Goal: Information Seeking & Learning: Check status

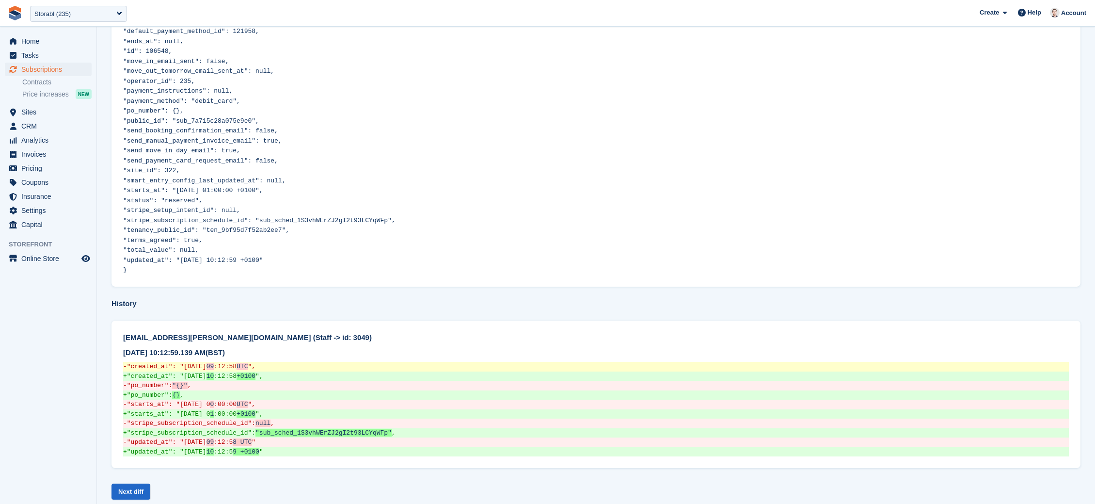
scroll to position [250, 0]
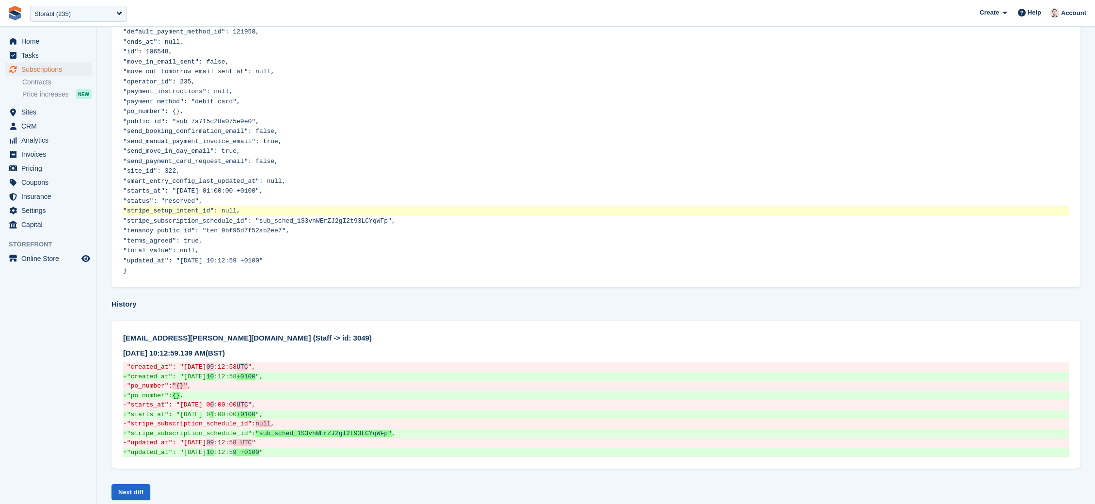
click at [153, 207] on span ""stripe_setup_intent_id": null," at bounding box center [181, 210] width 117 height 7
copy span "stripe_setup_intent_id"
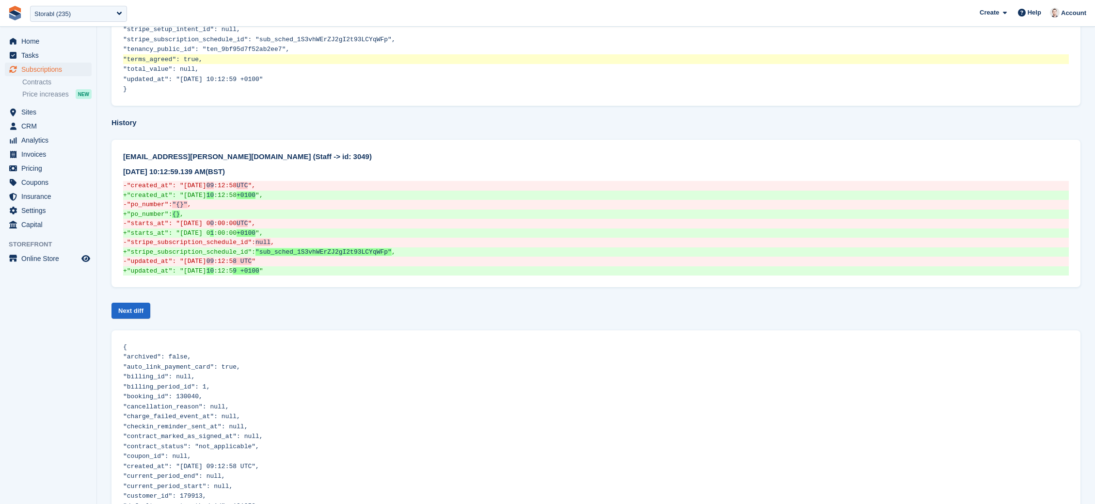
scroll to position [450, 0]
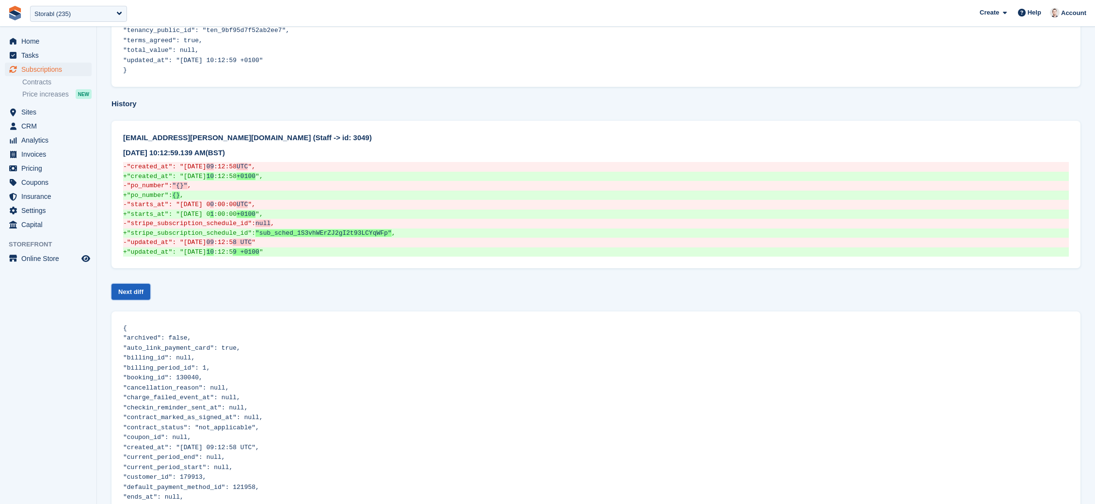
click at [136, 284] on link "Next diff" at bounding box center [130, 292] width 39 height 16
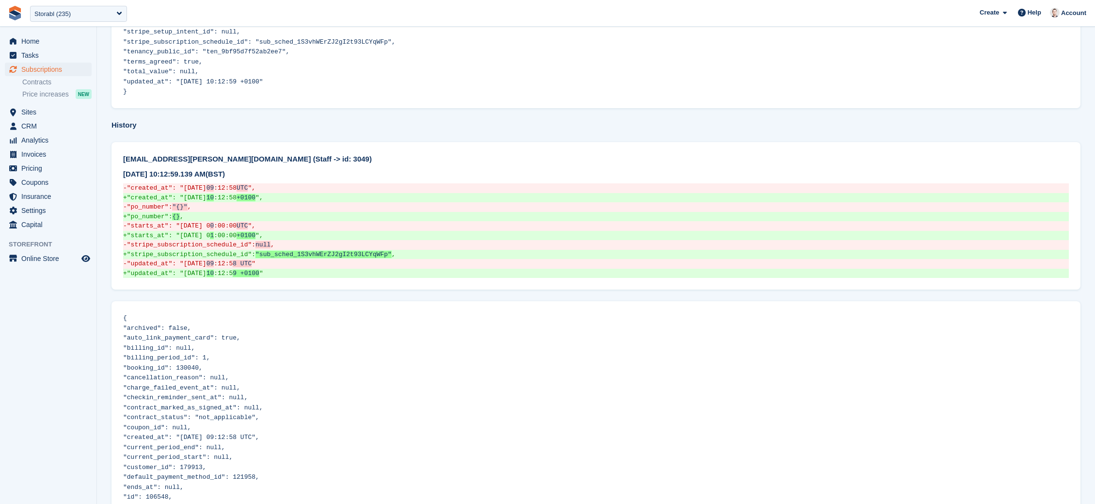
scroll to position [342, 0]
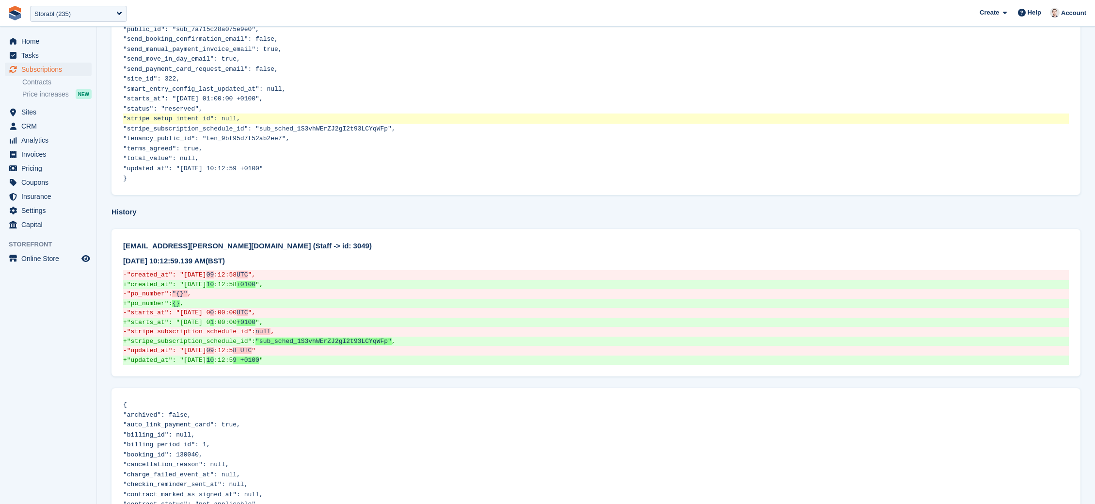
click at [185, 115] on span ""stripe_setup_intent_id": null," at bounding box center [181, 118] width 117 height 7
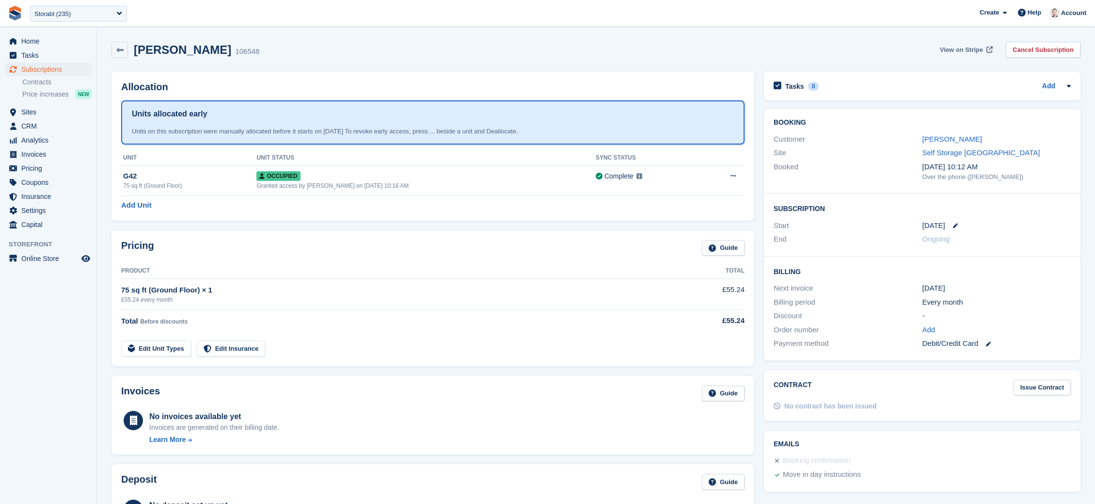
click at [961, 52] on span "View on Stripe" at bounding box center [961, 50] width 43 height 10
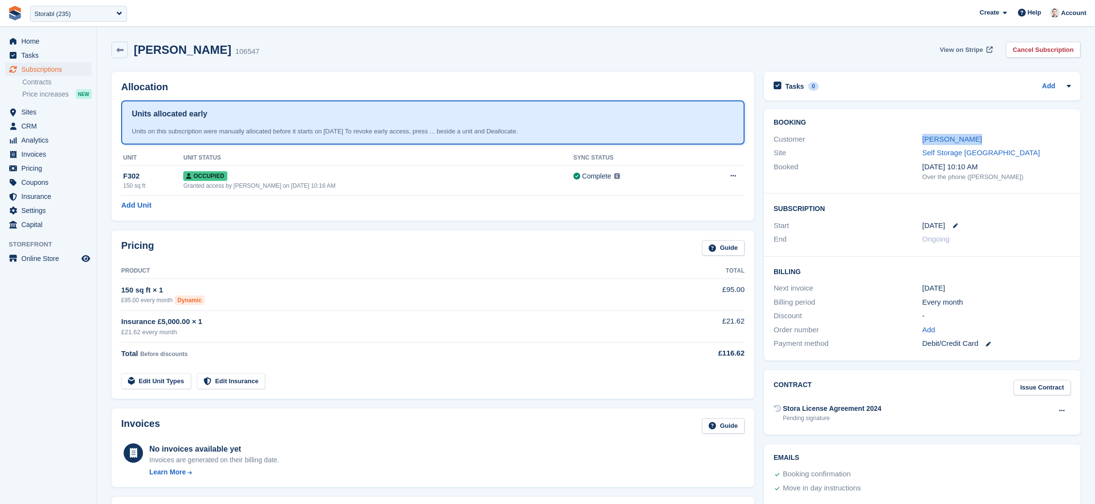
click at [948, 52] on span "View on Stripe" at bounding box center [961, 50] width 43 height 10
click at [12, 16] on img at bounding box center [15, 13] width 15 height 15
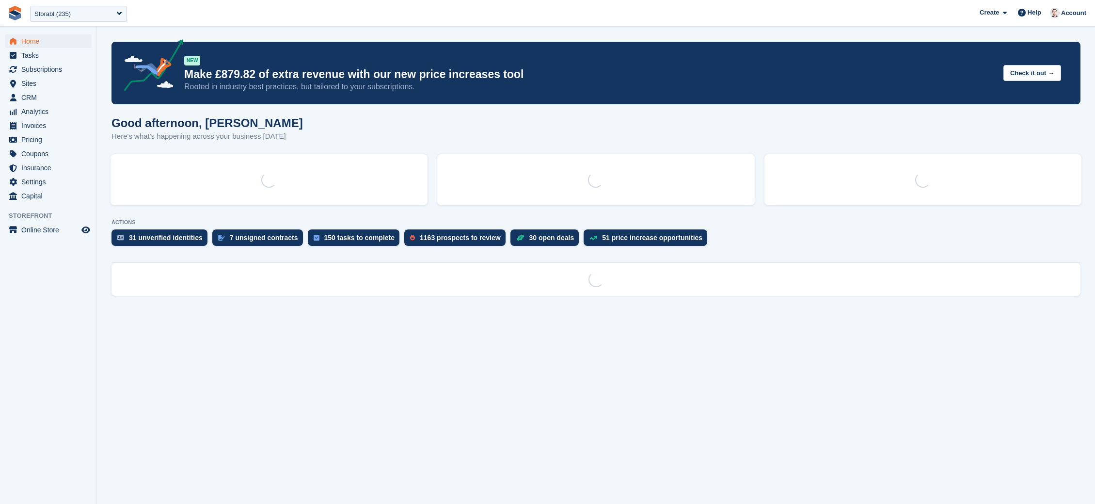
click at [56, 16] on div "Storabl (235)" at bounding box center [52, 14] width 36 height 10
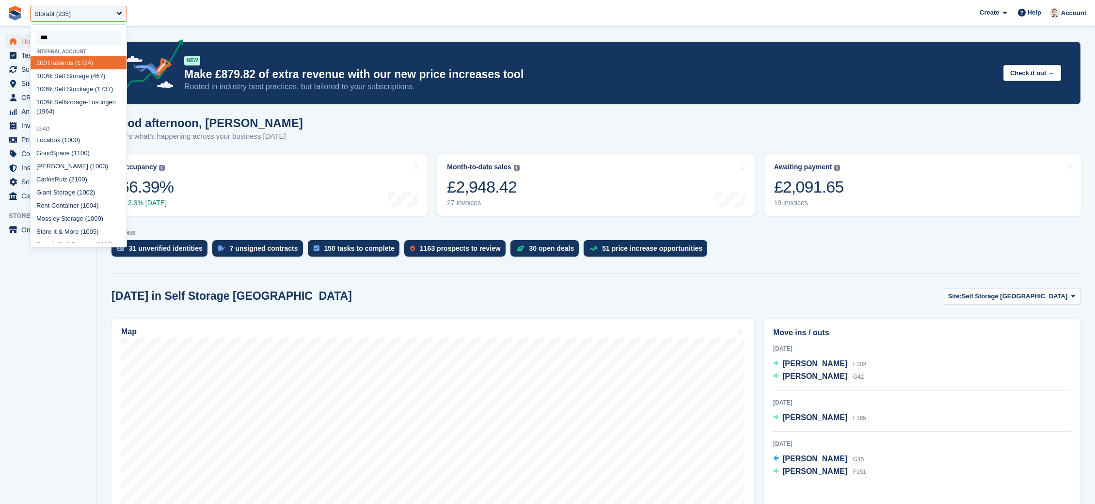
type input "****"
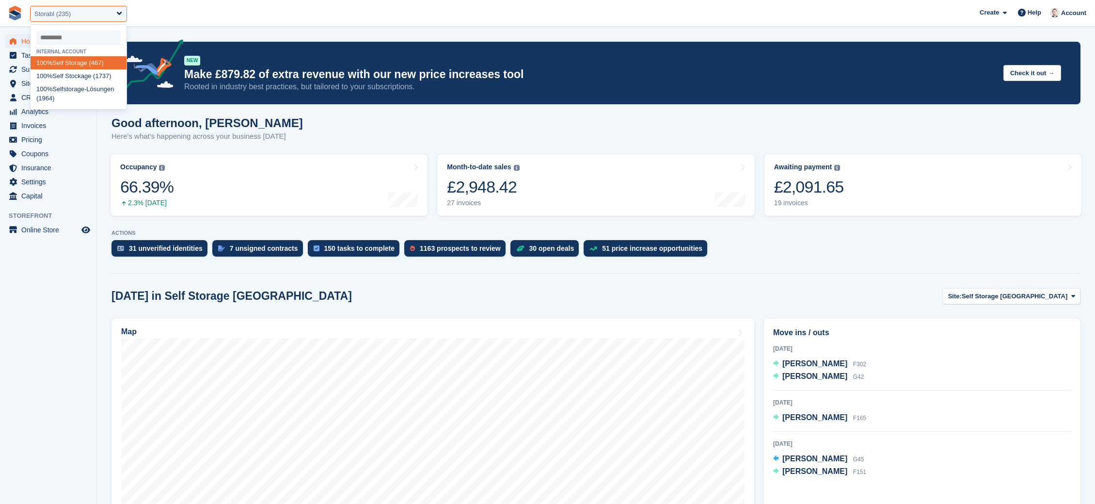
select select "***"
